Goal: Task Accomplishment & Management: Use online tool/utility

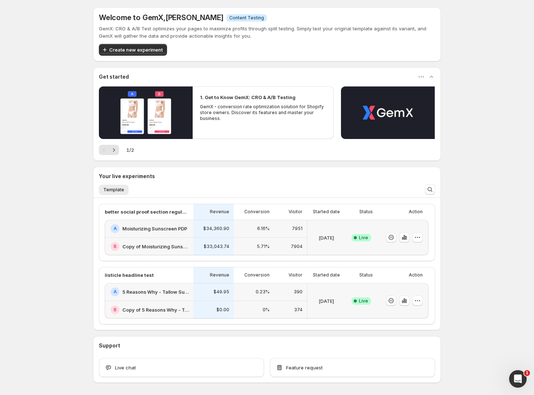
scroll to position [27, 0]
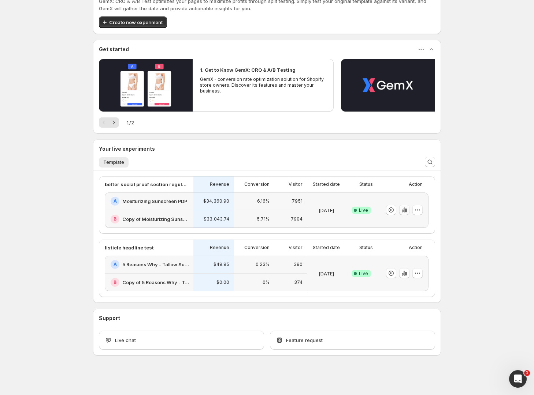
click at [406, 210] on icon "button" at bounding box center [405, 211] width 1 height 4
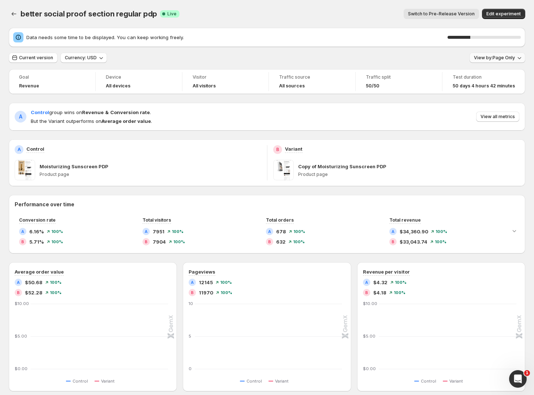
click at [491, 59] on span "View by: Page Only" at bounding box center [494, 58] width 41 height 6
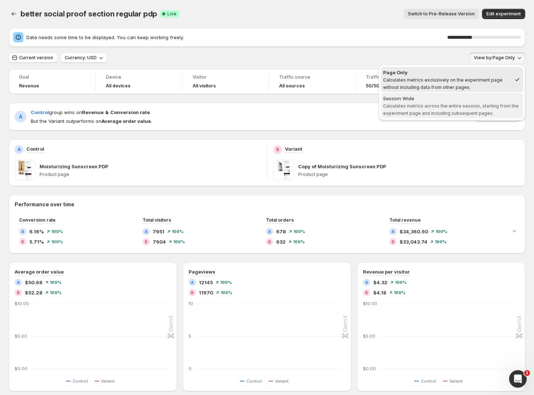
click at [456, 103] on span "Calculates metrics across the entire session, starting from the experiment page…" at bounding box center [450, 109] width 135 height 13
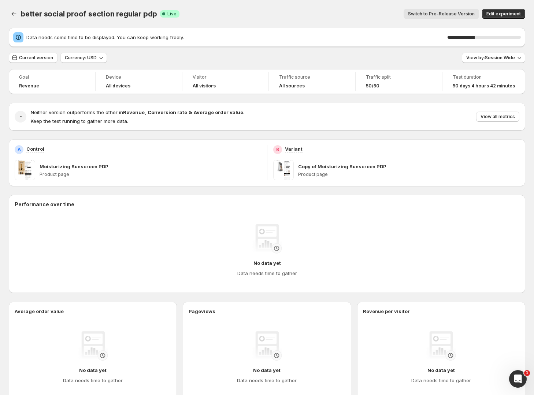
click at [442, 14] on span "Switch to Pre-Release Version" at bounding box center [441, 14] width 67 height 6
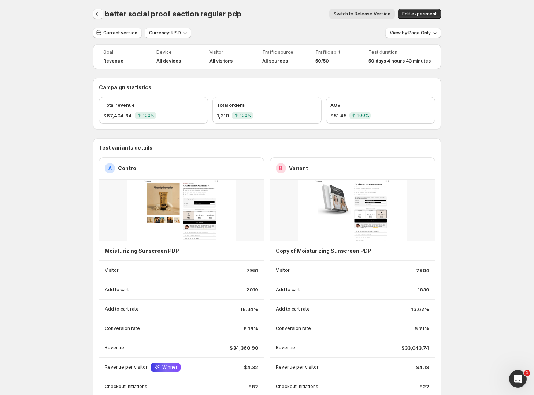
click at [100, 15] on icon "Back" at bounding box center [97, 13] width 7 height 7
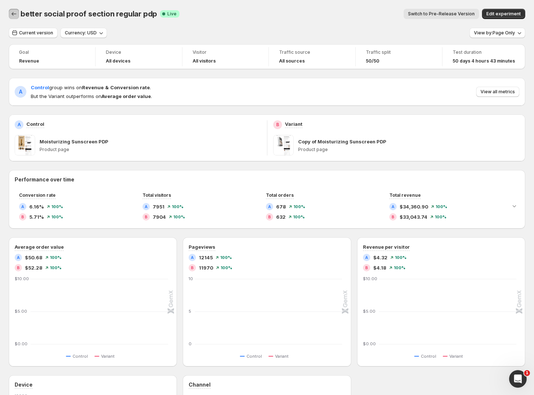
click at [18, 13] on button "Back" at bounding box center [14, 14] width 10 height 10
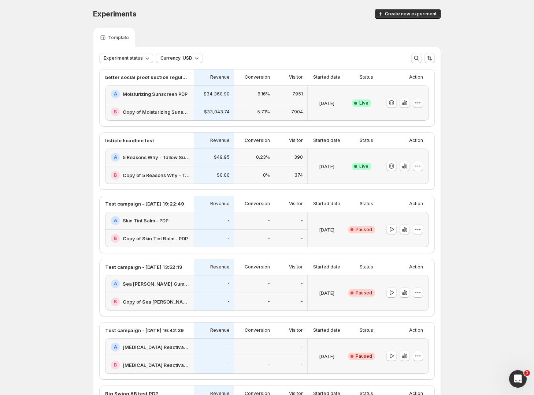
click at [419, 104] on icon "button" at bounding box center [417, 102] width 7 height 7
click at [414, 156] on span "Choose winner" at bounding box center [405, 156] width 35 height 6
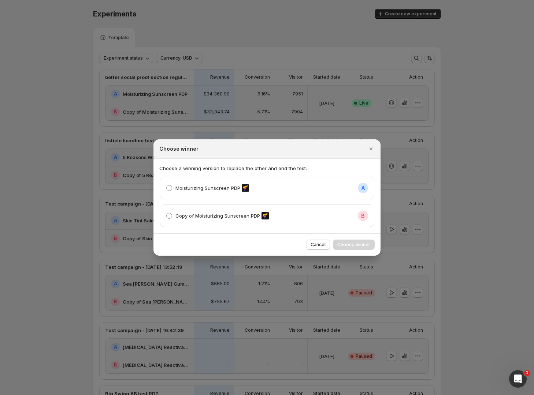
click at [288, 182] on div "Moisturizing Sunscreen PDP A" at bounding box center [267, 188] width 214 height 22
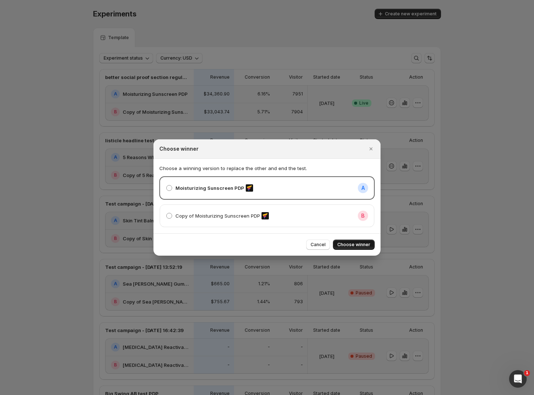
click at [349, 246] on span "Choose winner" at bounding box center [353, 245] width 33 height 6
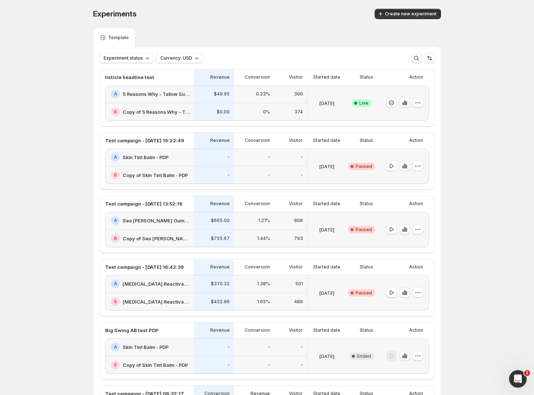
click at [418, 102] on icon "button" at bounding box center [417, 102] width 7 height 7
click at [434, 95] on div "listicle headline test Revenue Conversion Visitor Started date Status Action A …" at bounding box center [266, 97] width 335 height 57
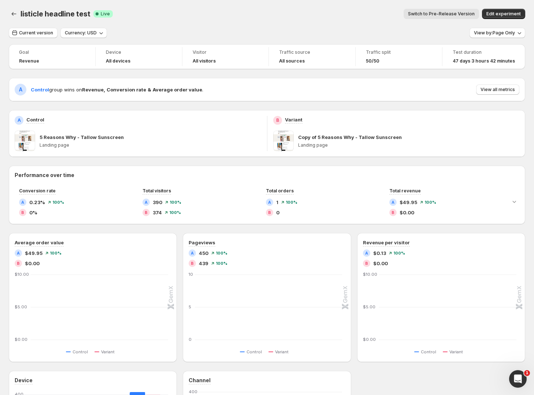
click at [19, 15] on div at bounding box center [15, 14] width 12 height 10
click at [16, 14] on icon "Back" at bounding box center [13, 13] width 7 height 7
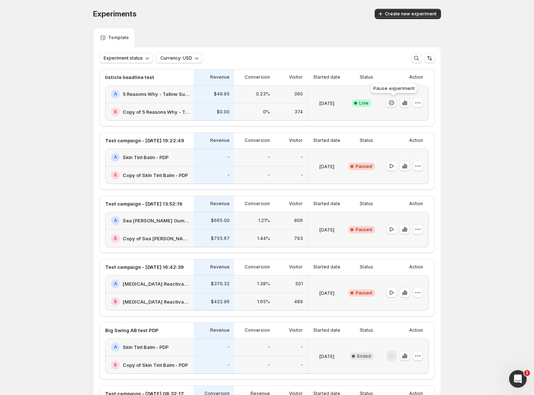
click at [391, 103] on icon "button" at bounding box center [391, 102] width 7 height 7
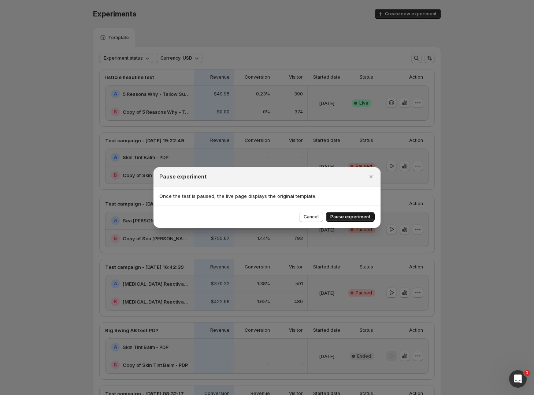
click at [350, 216] on span "Pause experiment" at bounding box center [350, 217] width 40 height 6
